Goal: Task Accomplishment & Management: Use online tool/utility

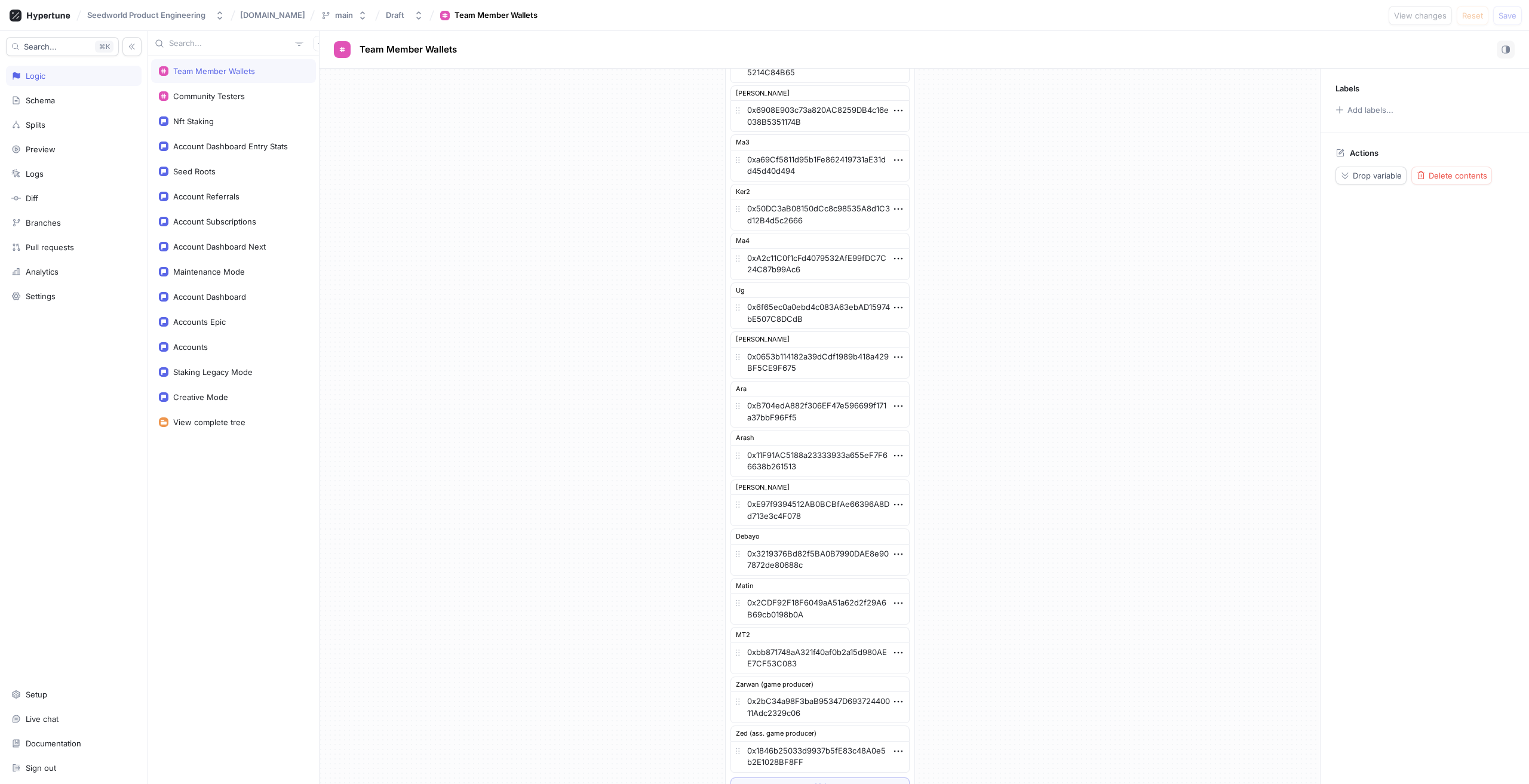
scroll to position [524, 0]
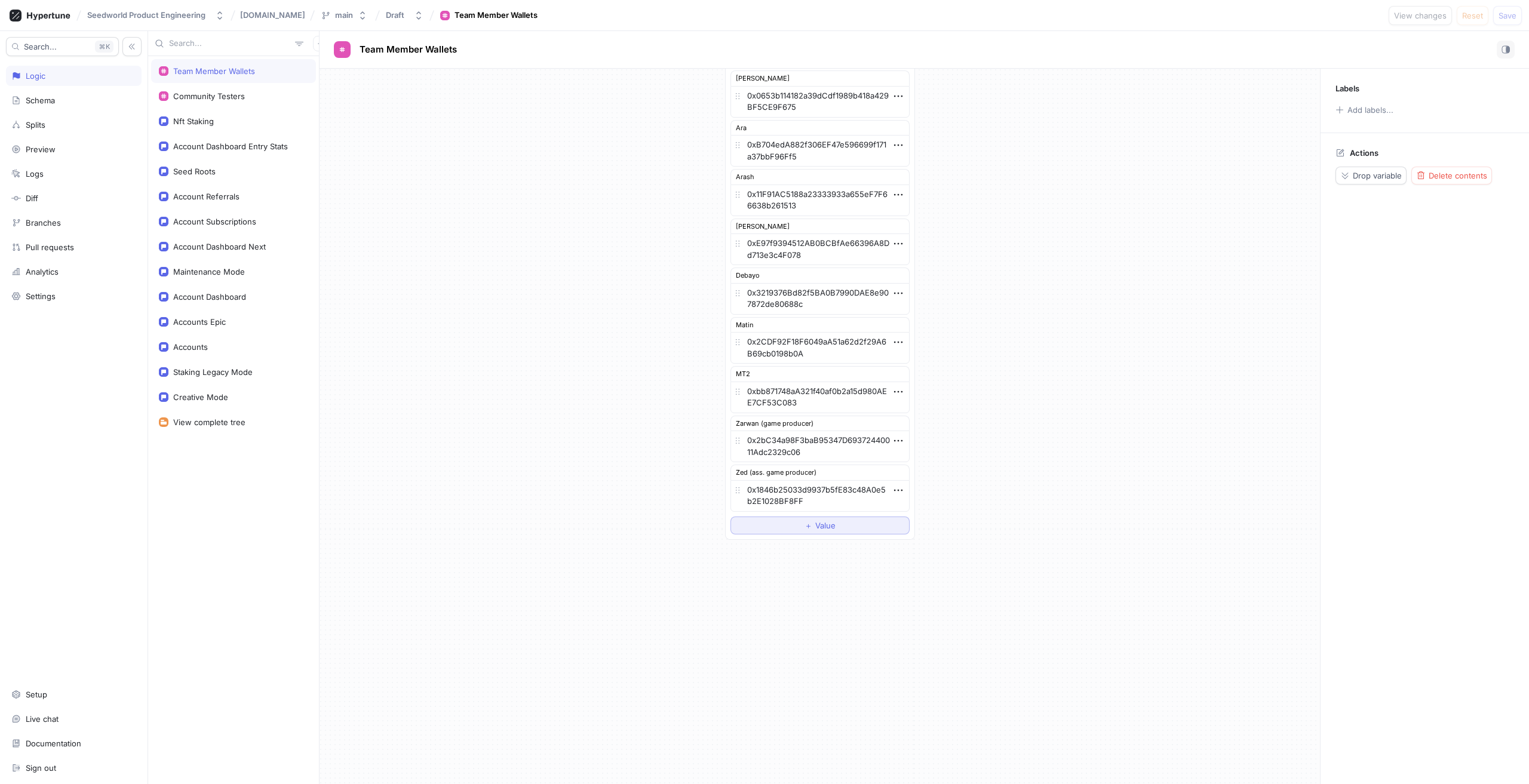
click at [817, 529] on span "Value" at bounding box center [825, 525] width 20 height 7
type textarea "x"
type textarea "0x00960b70171583e426C58248179c21FDBdF631dE"
click at [828, 562] on span "Value" at bounding box center [825, 559] width 20 height 7
type textarea "x"
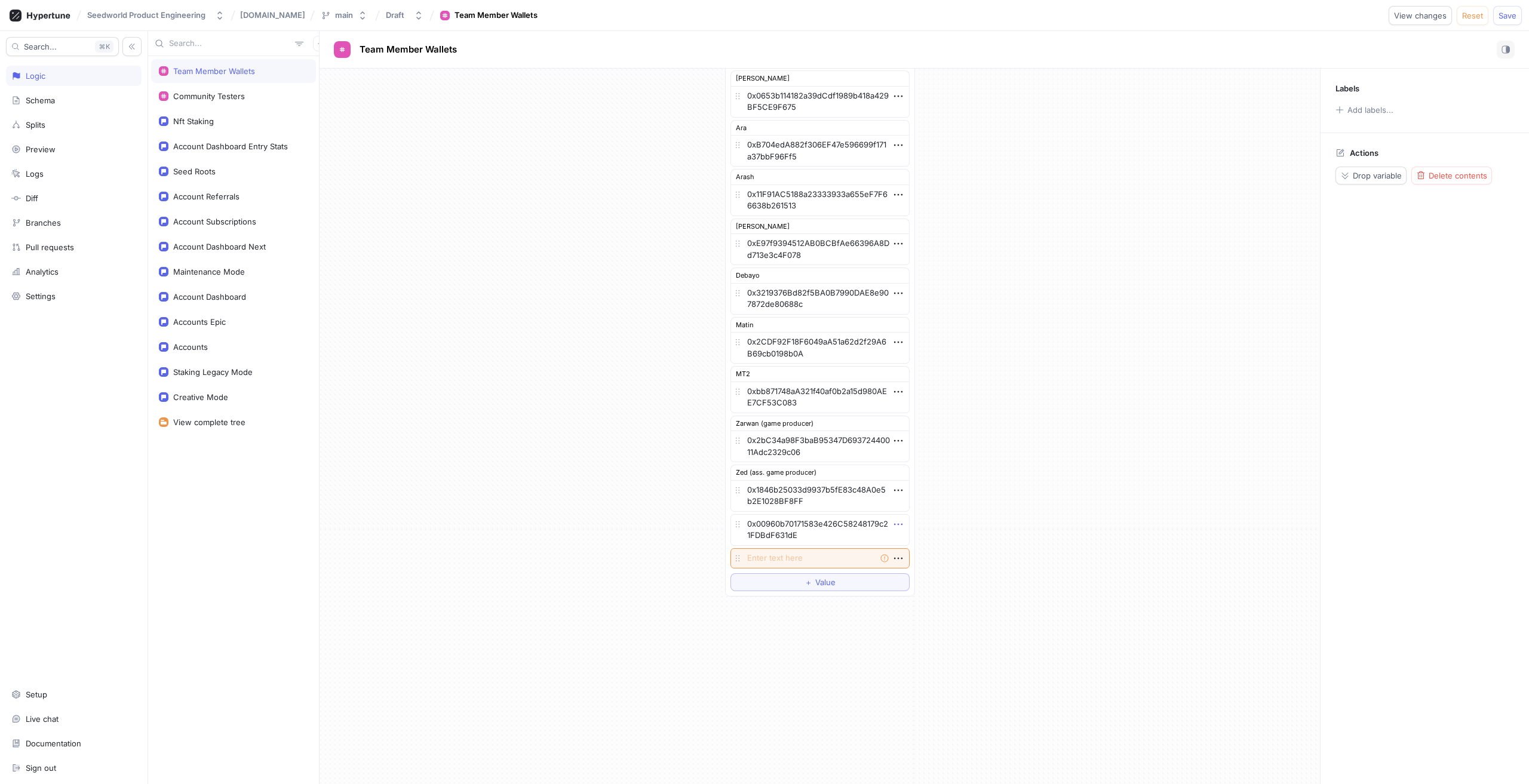
click at [895, 524] on icon "button" at bounding box center [899, 524] width 13 height 13
click at [926, 563] on p "Add note" at bounding box center [922, 567] width 34 height 12
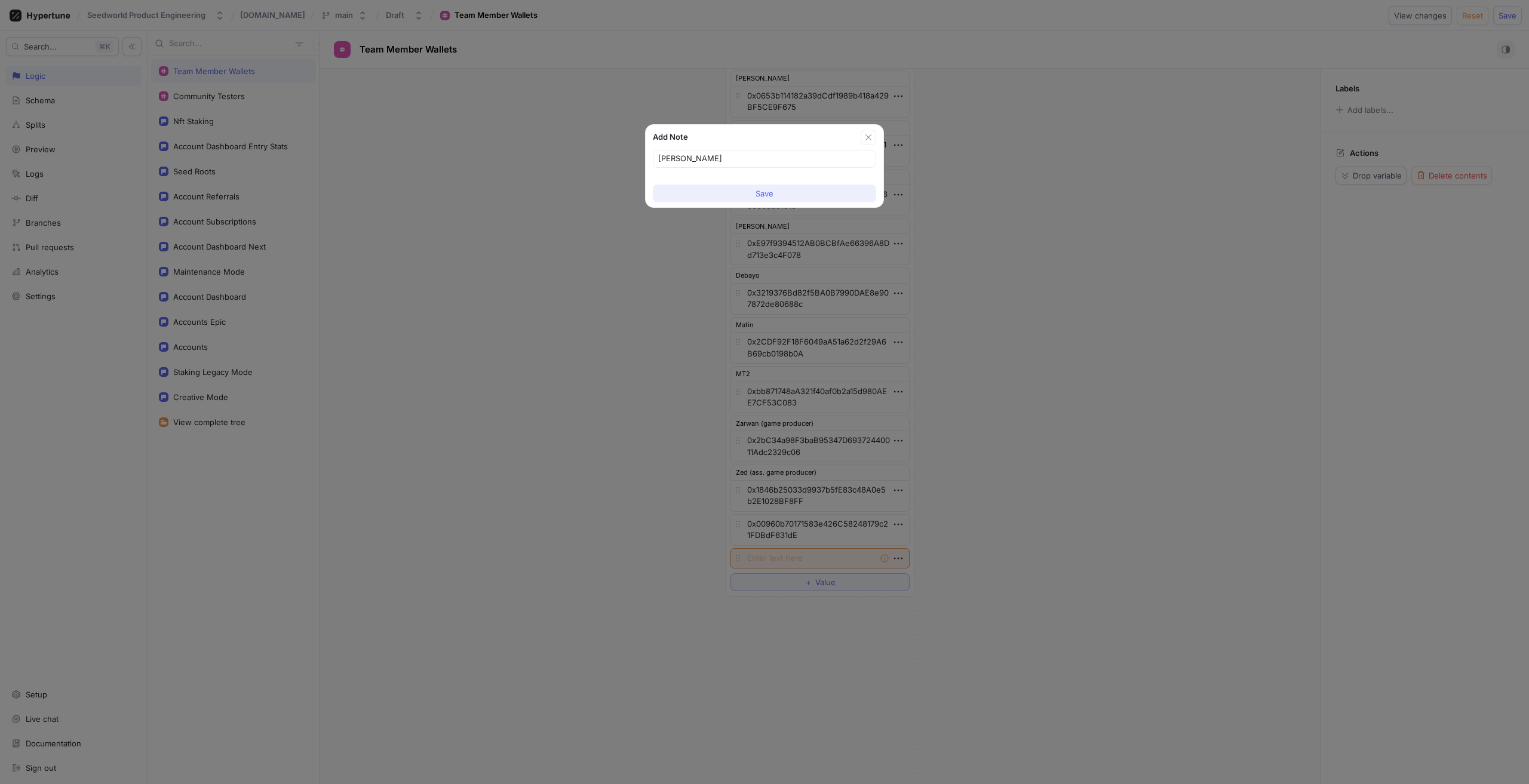
type input "[PERSON_NAME]"
click at [771, 190] on span "Save" at bounding box center [764, 193] width 18 height 7
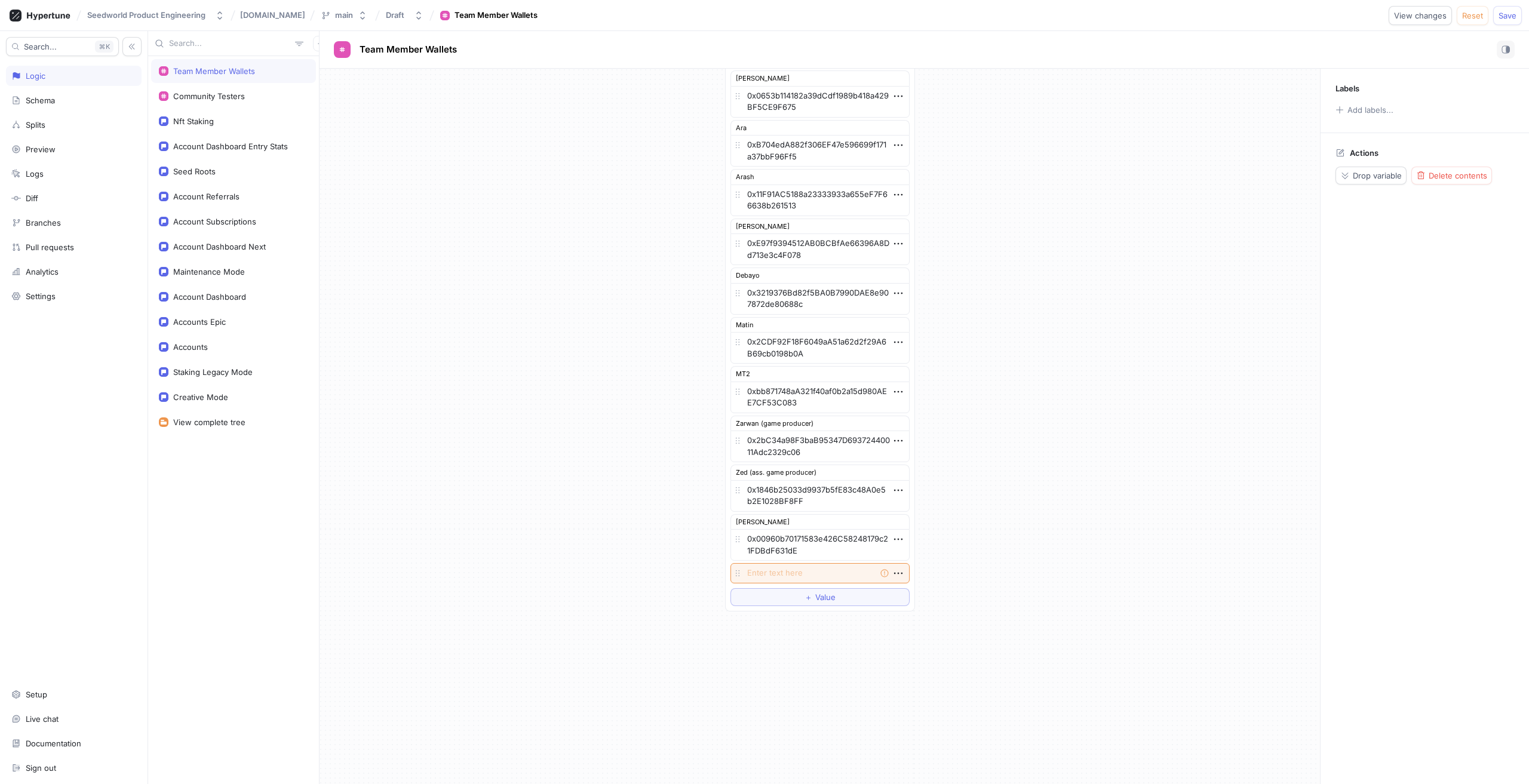
click at [1086, 384] on div "List MT 0x13d01081Ab66A062A7203e111131Db468B8dCd75 Ma1 0x213aCfaDd4455158fBC958…" at bounding box center [819, 83] width 1000 height 1076
click at [1518, 17] on button "Save" at bounding box center [1507, 15] width 29 height 19
click at [672, 14] on div "Seedworld Product Engineering [DOMAIN_NAME] main Draft Team Member Wallets View…" at bounding box center [764, 15] width 1529 height 31
click at [601, 19] on div "Seedworld Product Engineering [DOMAIN_NAME] main Draft Team Member Wallets View…" at bounding box center [764, 15] width 1529 height 31
click at [601, 19] on div "Seedworld Product Engineering [DOMAIN_NAME] main Draft Team Member Wallets View…" at bounding box center [764, 15] width 1529 height 31
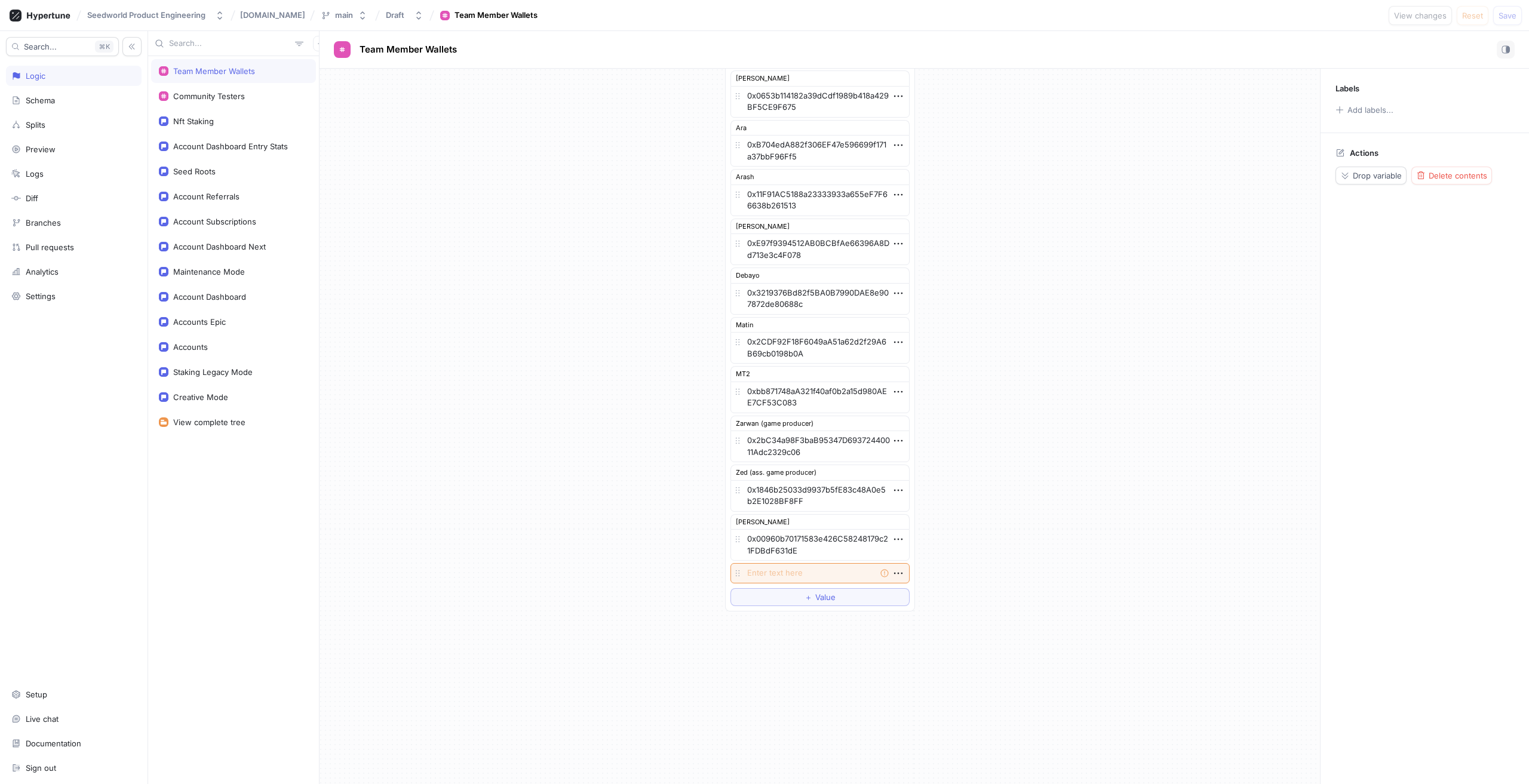
click at [233, 541] on div "Team Member Wallets Community Testers Nft Staking Account Dashboard Entry Stats…" at bounding box center [233, 420] width 171 height 728
click at [226, 551] on div "Team Member Wallets Community Testers Nft Staking Account Dashboard Entry Stats…" at bounding box center [233, 420] width 171 height 728
click at [196, 563] on div "Team Member Wallets Community Testers Nft Staking Account Dashboard Entry Stats…" at bounding box center [233, 420] width 171 height 728
click at [221, 538] on div "Team Member Wallets Community Testers Nft Staking Account Dashboard Entry Stats…" at bounding box center [233, 420] width 171 height 728
drag, startPoint x: 192, startPoint y: 514, endPoint x: 196, endPoint y: 520, distance: 7.2
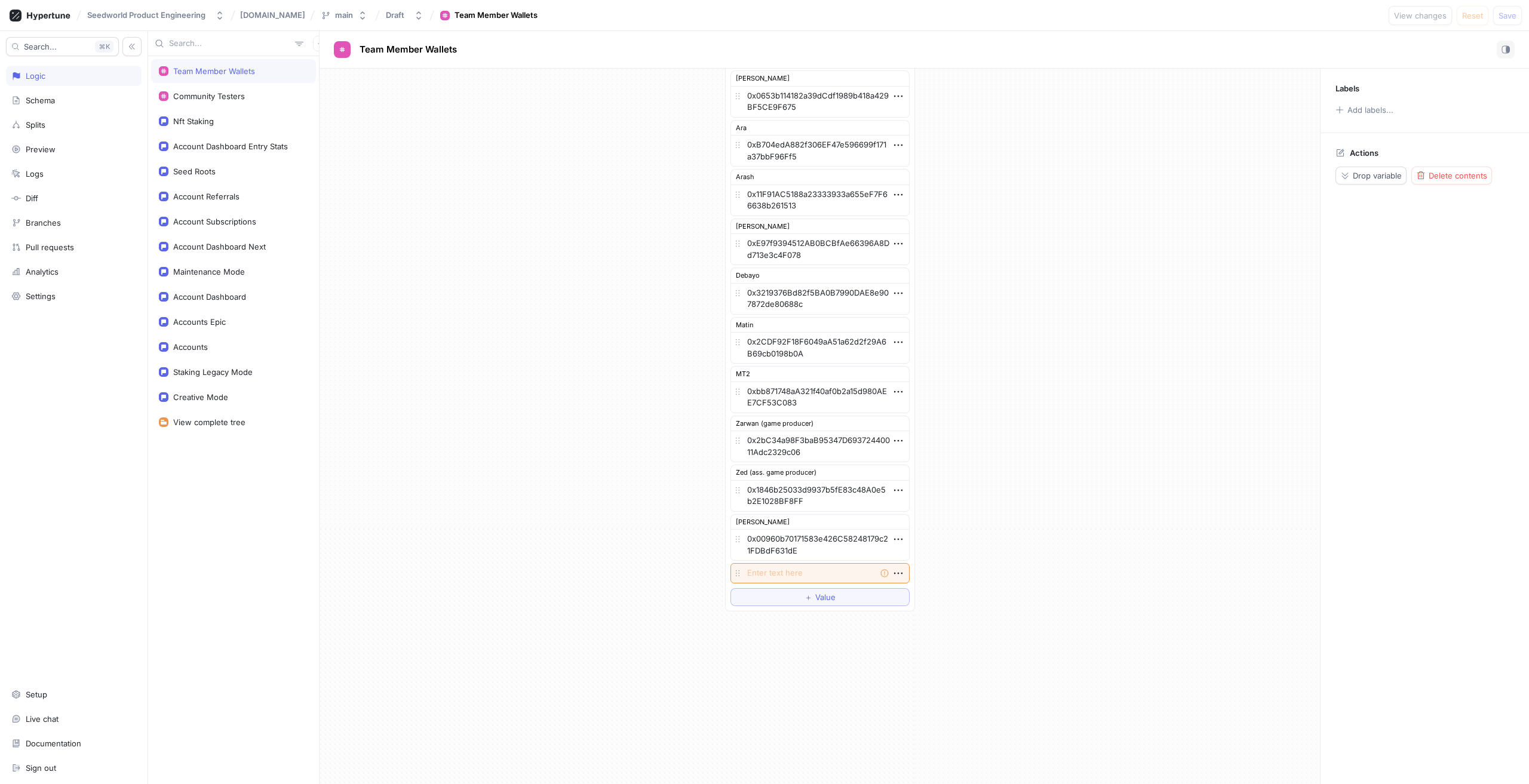
click at [195, 520] on div "Team Member Wallets Community Testers Nft Staking Account Dashboard Entry Stats…" at bounding box center [233, 420] width 171 height 728
click at [190, 490] on div "Team Member Wallets Community Testers Nft Staking Account Dashboard Entry Stats…" at bounding box center [233, 420] width 171 height 728
click at [186, 503] on div "Team Member Wallets Community Testers Nft Staking Account Dashboard Entry Stats…" at bounding box center [233, 420] width 171 height 728
click at [194, 504] on div "Team Member Wallets Community Testers Nft Staking Account Dashboard Entry Stats…" at bounding box center [233, 420] width 171 height 728
click at [117, 501] on div "Search... K Logic Schema Splits Preview Logs Diff Branches Pull requests Analyt…" at bounding box center [74, 407] width 148 height 753
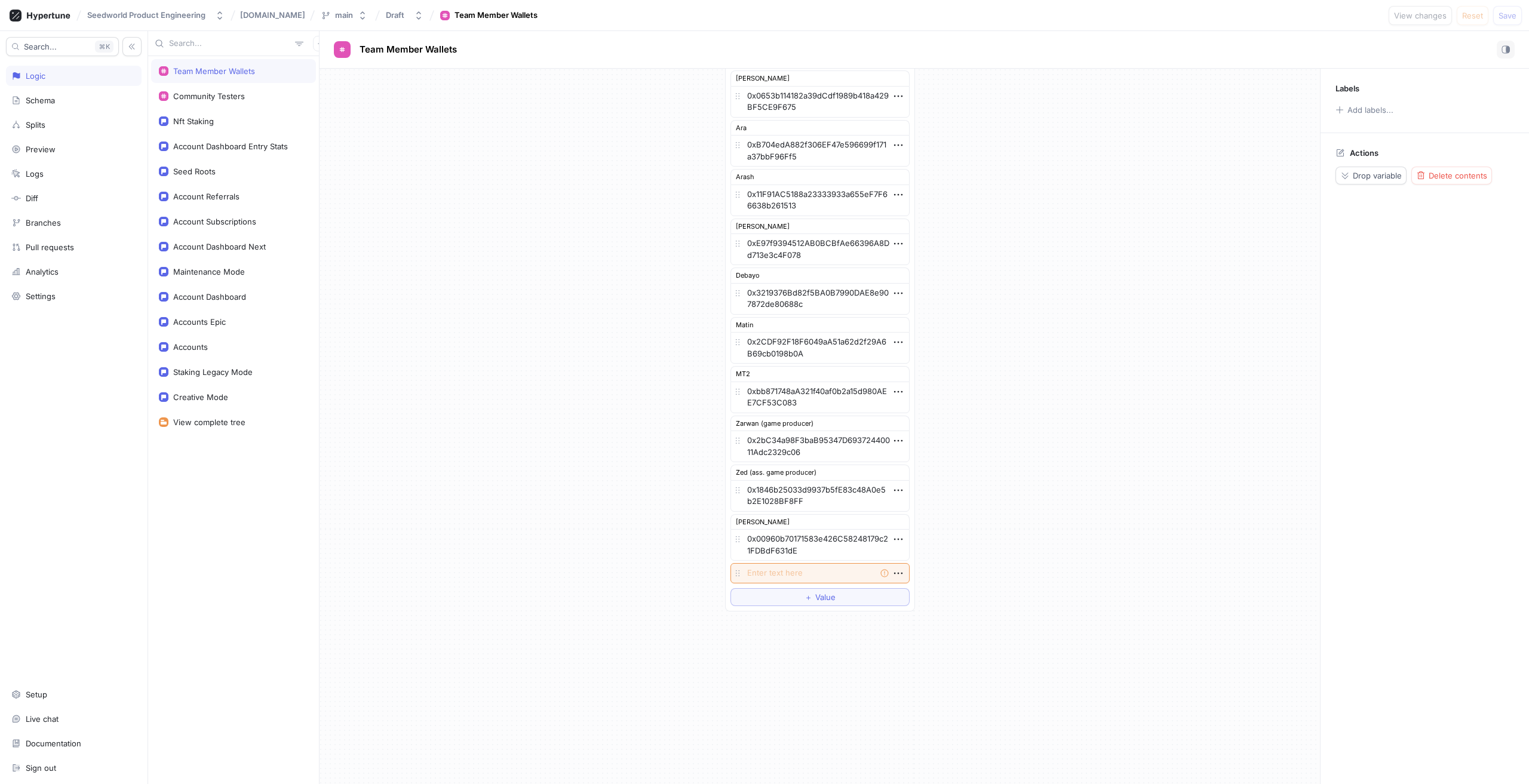
click at [188, 500] on div "Team Member Wallets Community Testers Nft Staking Account Dashboard Entry Stats…" at bounding box center [233, 420] width 171 height 728
click at [121, 492] on div "Search... K Logic Schema Splits Preview Logs Diff Branches Pull requests Analyt…" at bounding box center [74, 407] width 148 height 753
click at [88, 465] on div "Search... K Logic Schema Splits Preview Logs Diff Branches Pull requests Analyt…" at bounding box center [74, 407] width 148 height 753
click at [184, 537] on div "Team Member Wallets Community Testers Nft Staking Account Dashboard Entry Stats…" at bounding box center [233, 420] width 171 height 728
drag, startPoint x: 98, startPoint y: 515, endPoint x: 202, endPoint y: 531, distance: 105.2
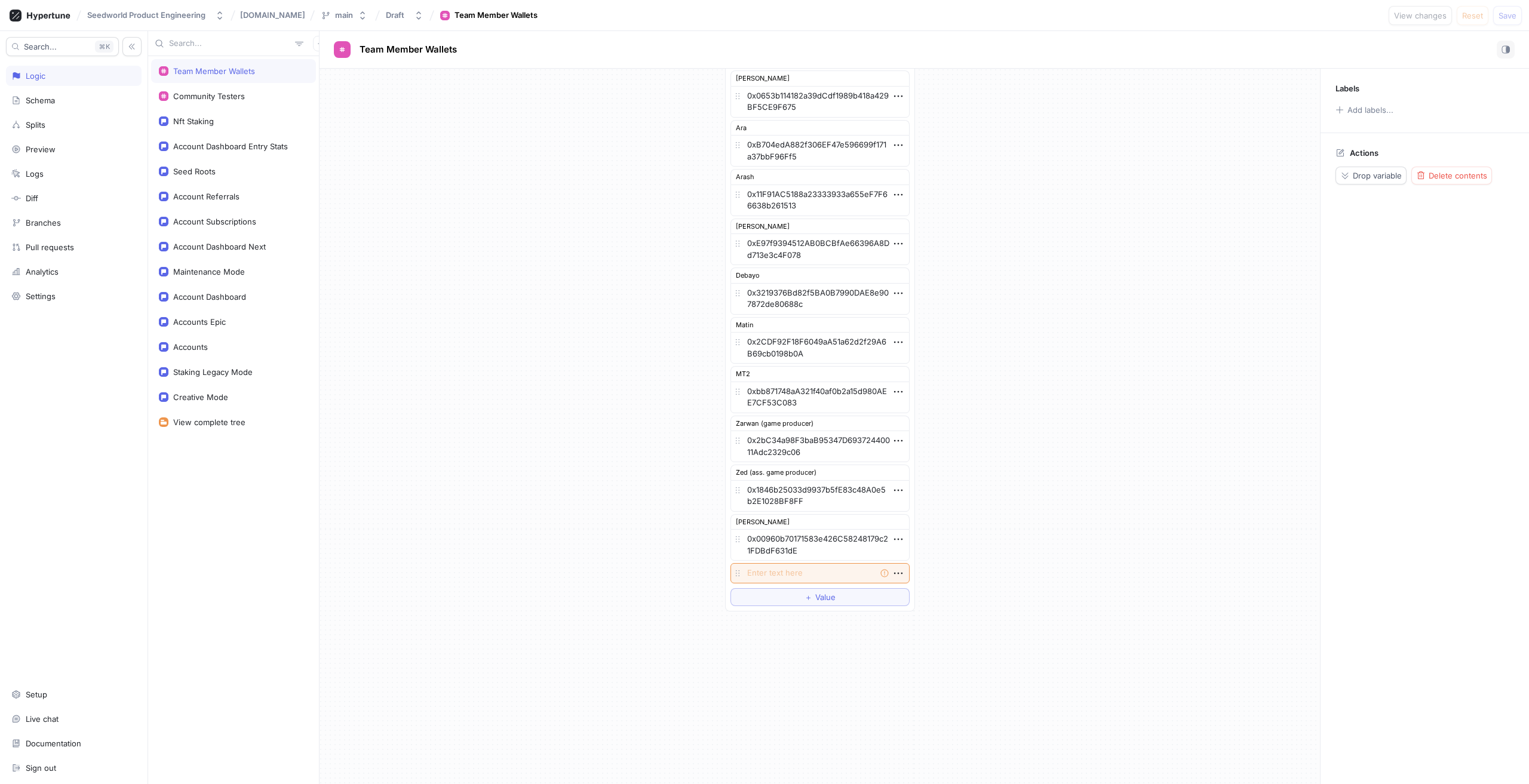
click at [99, 515] on div "Search... K Logic Schema Splits Preview Logs Diff Branches Pull requests Analyt…" at bounding box center [74, 407] width 148 height 753
drag, startPoint x: 125, startPoint y: 524, endPoint x: 147, endPoint y: 529, distance: 22.6
click at [133, 526] on div "Search... K Logic Schema Splits Preview Logs Diff Branches Pull requests Analyt…" at bounding box center [74, 407] width 148 height 753
click at [211, 537] on div "Team Member Wallets Community Testers Nft Staking Account Dashboard Entry Stats…" at bounding box center [233, 420] width 171 height 728
drag, startPoint x: 248, startPoint y: 543, endPoint x: 248, endPoint y: 531, distance: 12.0
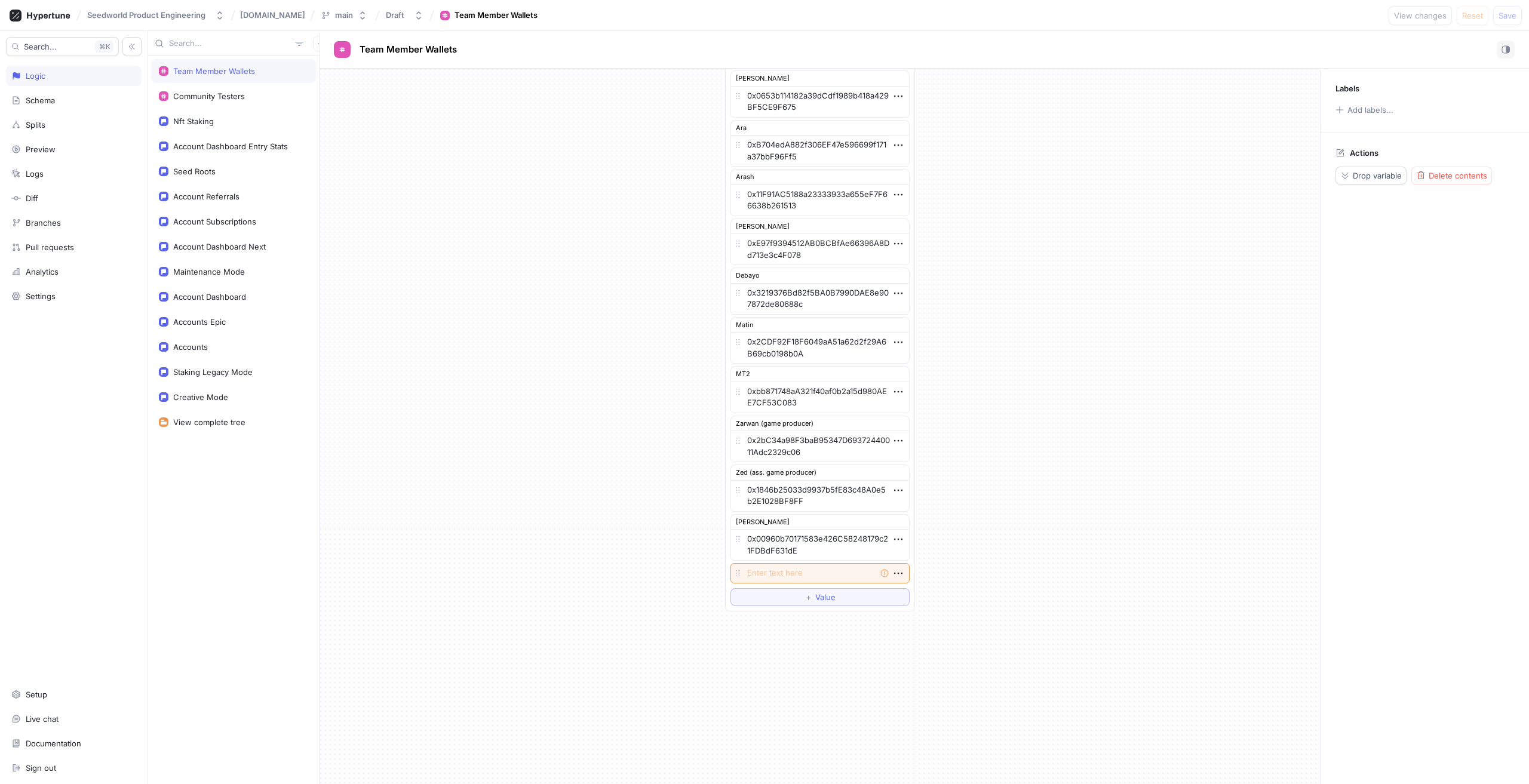
click at [248, 538] on div "Team Member Wallets Community Testers Nft Staking Account Dashboard Entry Stats…" at bounding box center [233, 420] width 171 height 728
click at [211, 506] on div "Team Member Wallets Community Testers Nft Staking Account Dashboard Entry Stats…" at bounding box center [233, 420] width 171 height 728
click at [208, 509] on div "Team Member Wallets Community Testers Nft Staking Account Dashboard Entry Stats…" at bounding box center [233, 420] width 171 height 728
drag, startPoint x: 185, startPoint y: 553, endPoint x: 194, endPoint y: 573, distance: 21.9
click at [184, 551] on div "Team Member Wallets Community Testers Nft Staking Account Dashboard Entry Stats…" at bounding box center [233, 420] width 171 height 728
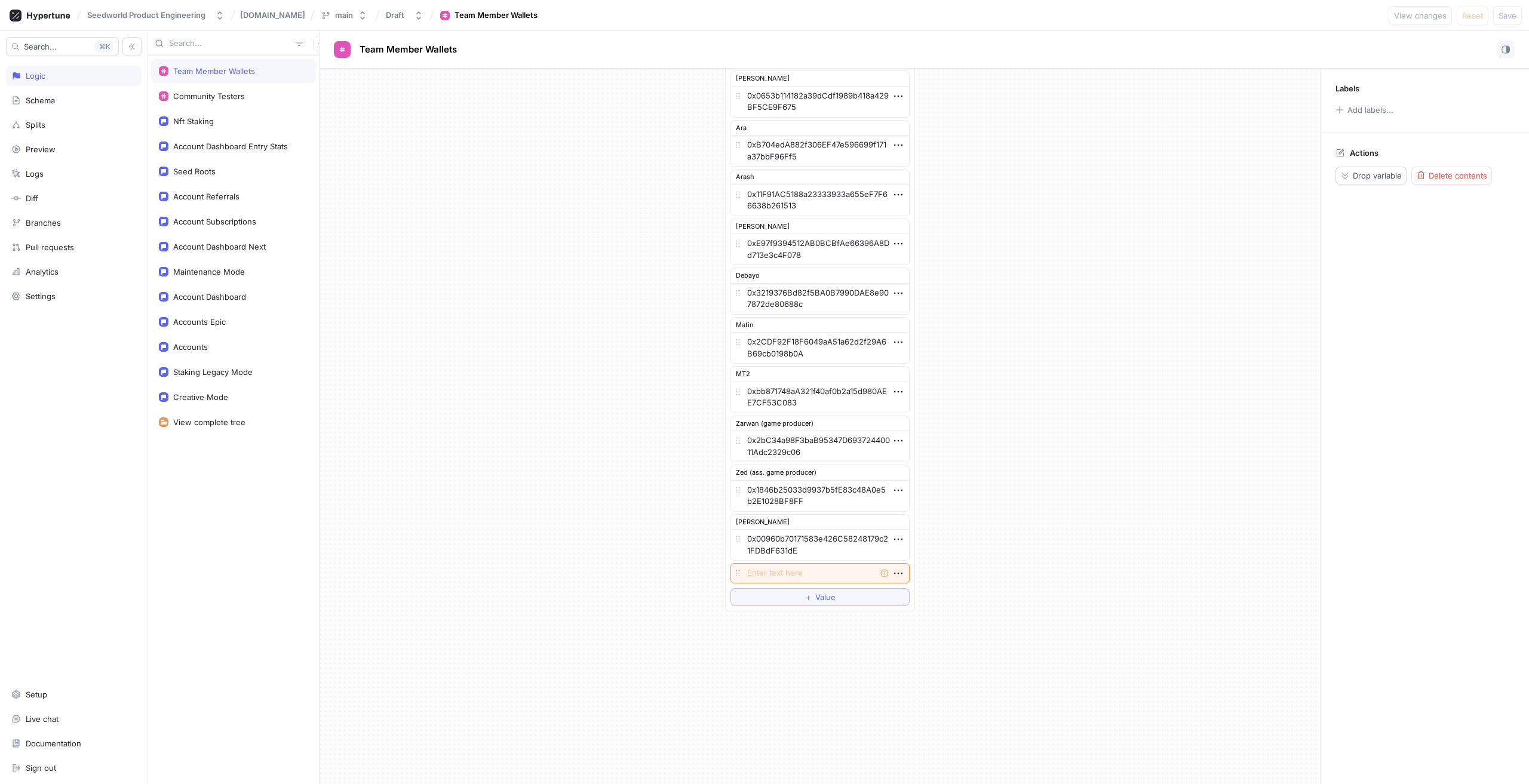
click at [126, 553] on div "Search... K Logic Schema Splits Preview Logs Diff Branches Pull requests Analyt…" at bounding box center [74, 407] width 148 height 753
click at [257, 578] on div "Team Member Wallets Community Testers Nft Staking Account Dashboard Entry Stats…" at bounding box center [233, 420] width 171 height 728
click at [106, 541] on div "Search... K Logic Schema Splits Preview Logs Diff Branches Pull requests Analyt…" at bounding box center [74, 407] width 148 height 753
drag, startPoint x: 194, startPoint y: 504, endPoint x: 211, endPoint y: 519, distance: 22.7
click at [198, 504] on div "Team Member Wallets Community Testers Nft Staking Account Dashboard Entry Stats…" at bounding box center [233, 420] width 171 height 728
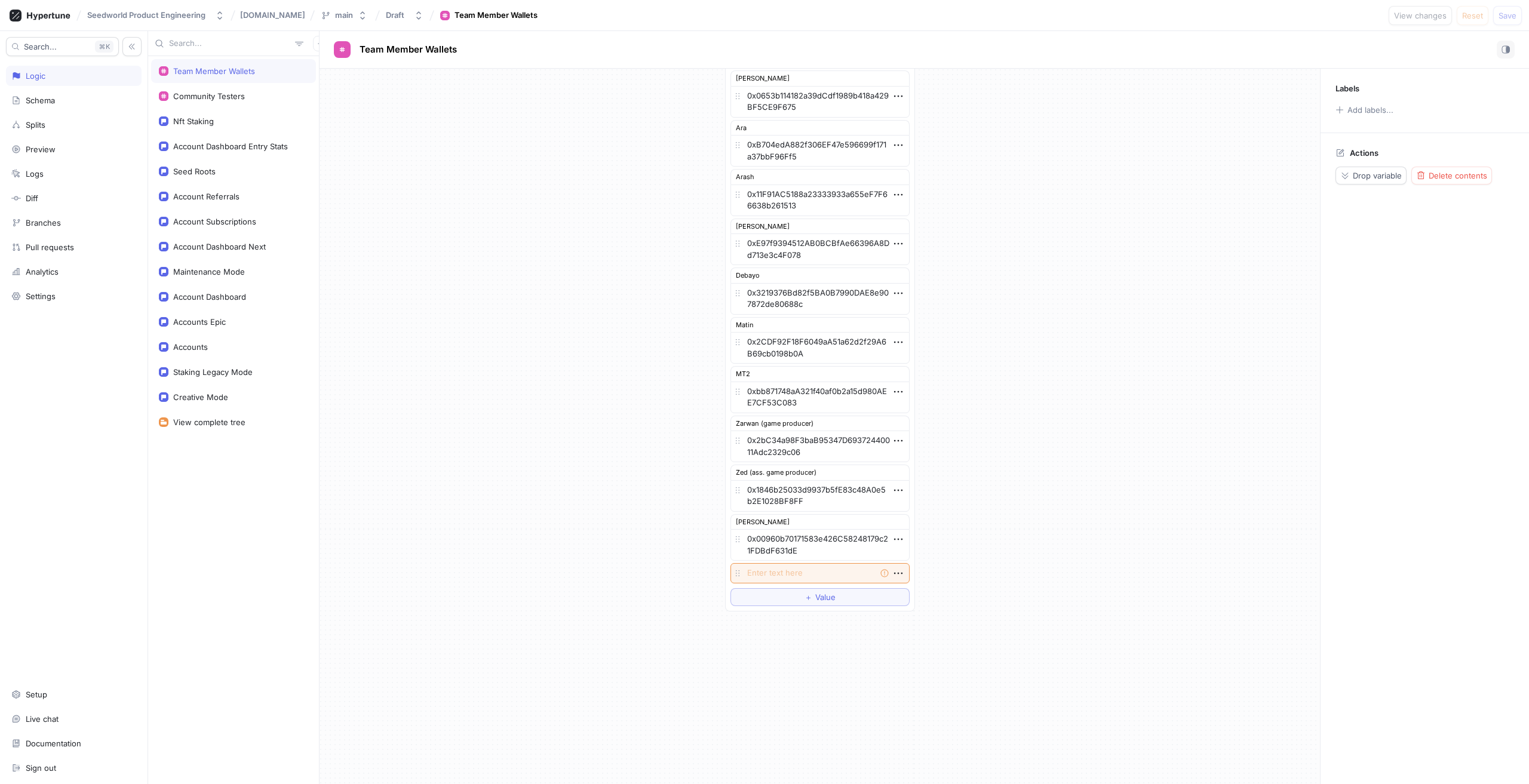
click at [115, 500] on div "Search... K Logic Schema Splits Preview Logs Diff Branches Pull requests Analyt…" at bounding box center [74, 407] width 148 height 753
click at [1090, 282] on div "List MT 0x13d01081Ab66A062A7203e111131Db468B8dCd75 Ma1 0x213aCfaDd4455158fBC958…" at bounding box center [819, 83] width 1000 height 1076
click at [1080, 289] on div "List MT 0x13d01081Ab66A062A7203e111131Db468B8dCd75 Ma1 0x213aCfaDd4455158fBC958…" at bounding box center [819, 83] width 1000 height 1076
click at [618, 25] on div "Seedworld Product Engineering [DOMAIN_NAME] main Draft Team Member Wallets View…" at bounding box center [764, 15] width 1529 height 31
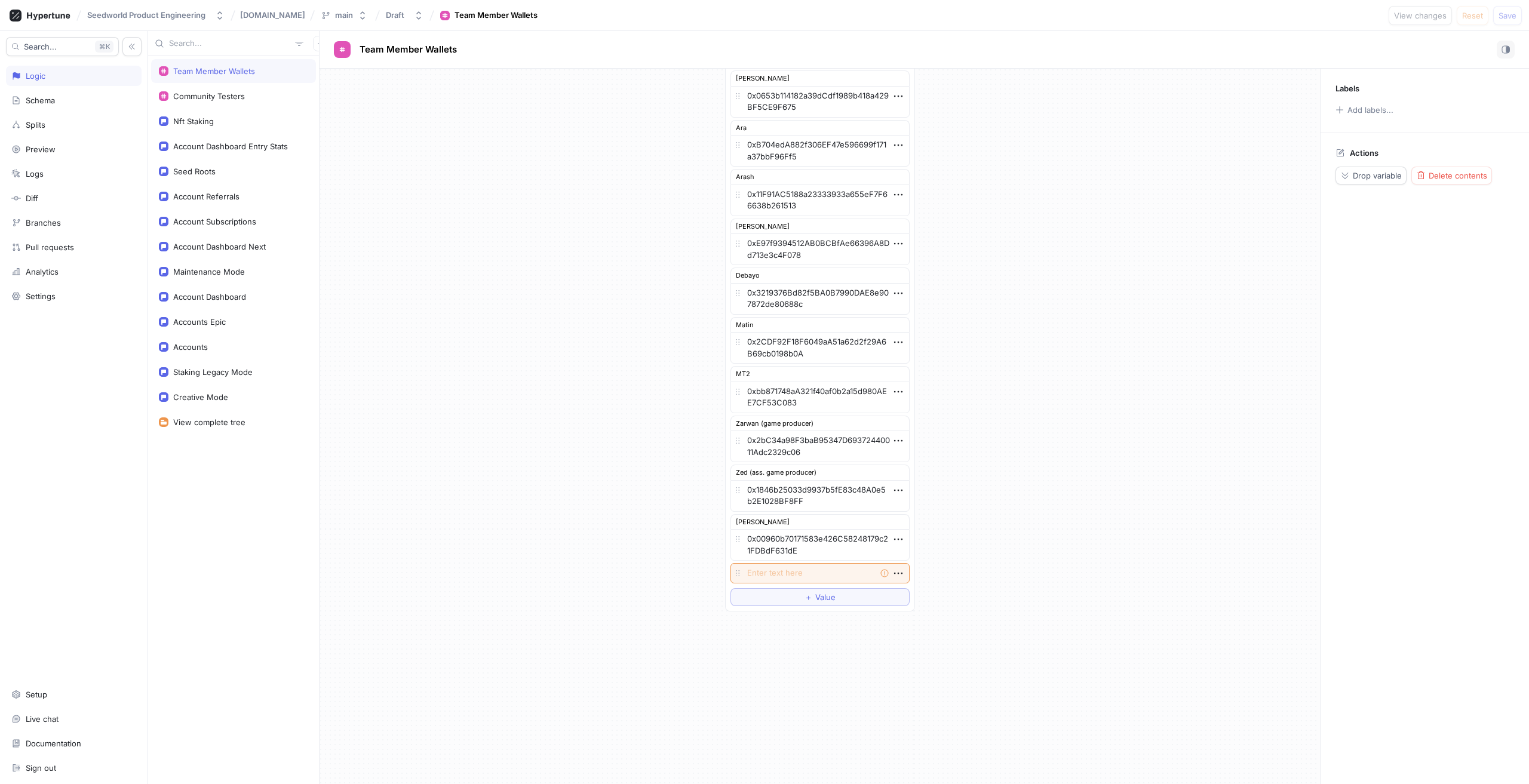
type textarea "x"
